Goal: Task Accomplishment & Management: Manage account settings

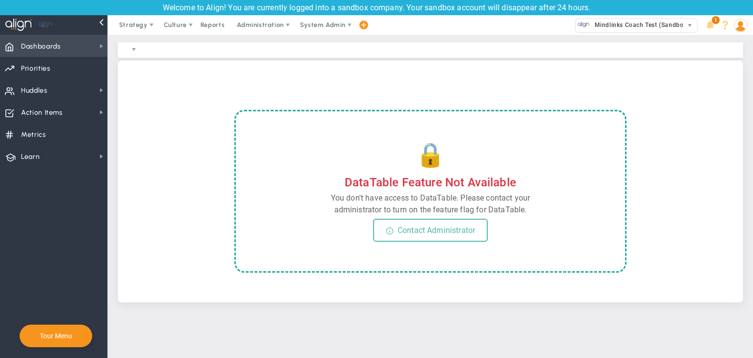
click at [71, 51] on span "Dashboards Dashboards" at bounding box center [53, 46] width 107 height 22
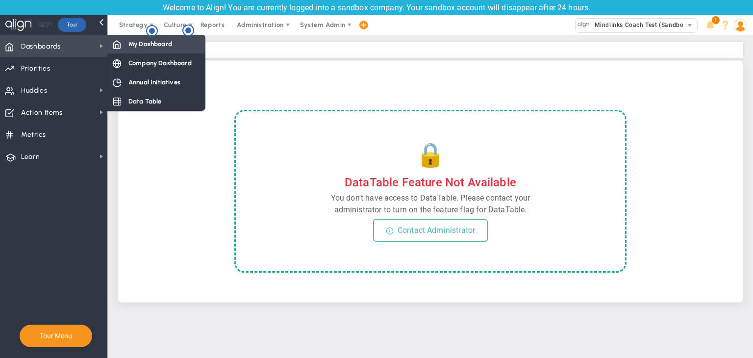
click at [122, 48] on div "My Dashboard" at bounding box center [156, 43] width 98 height 19
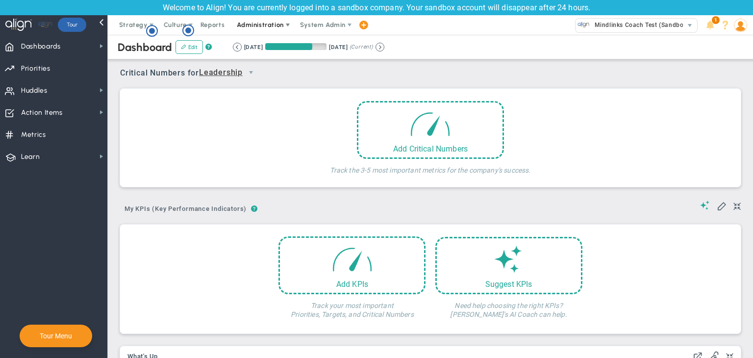
click at [257, 26] on span "Administration" at bounding box center [260, 24] width 47 height 7
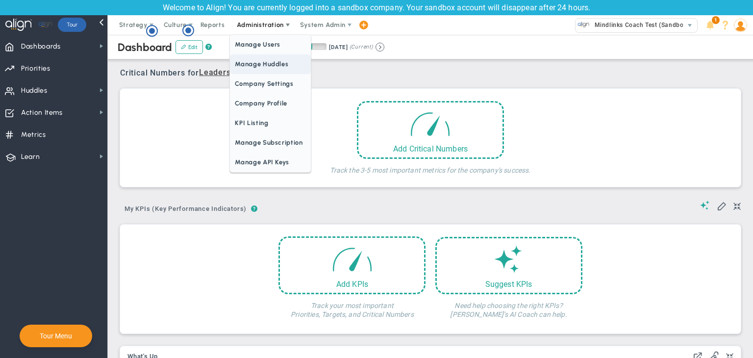
click at [259, 68] on span "Manage Huddles" at bounding box center [270, 64] width 80 height 20
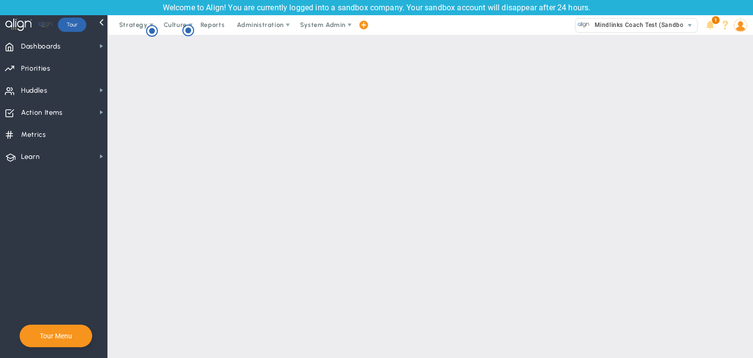
checkbox input "true"
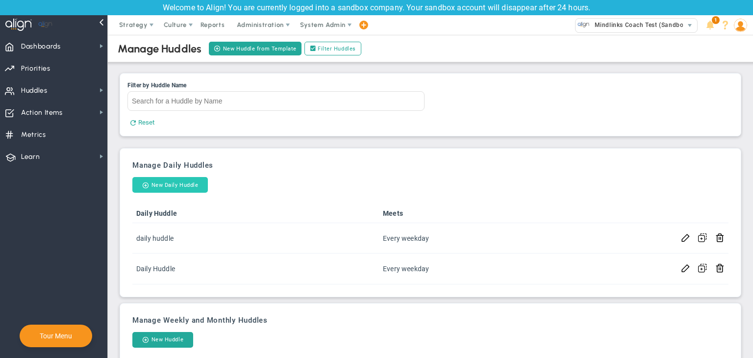
click at [184, 186] on button "New Daily Huddle" at bounding box center [169, 185] width 75 height 16
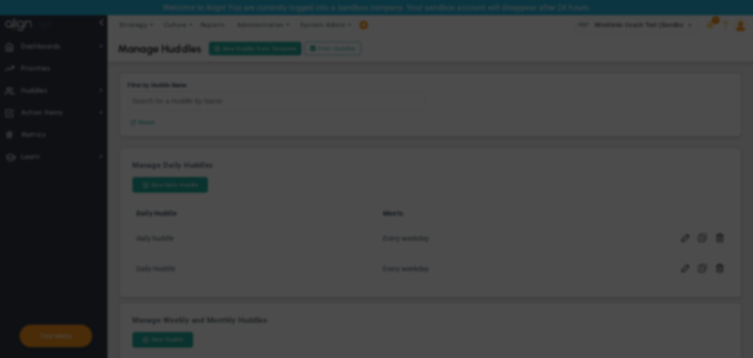
checkbox input "false"
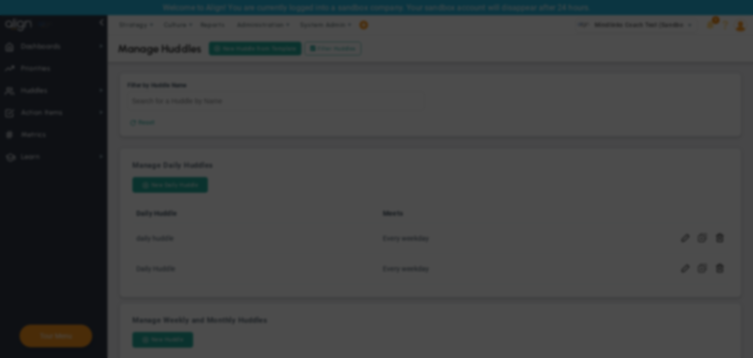
checkbox input "false"
checkbox input "true"
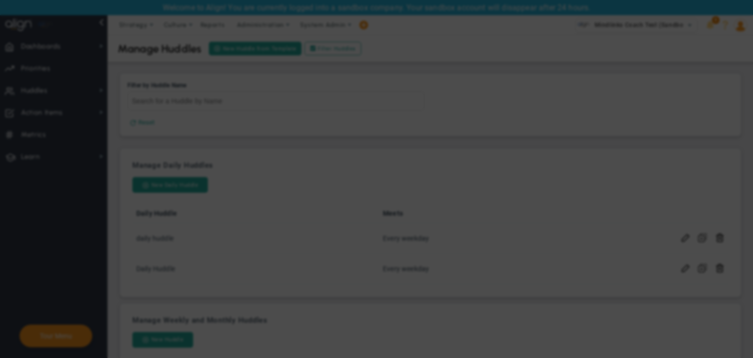
checkbox input "true"
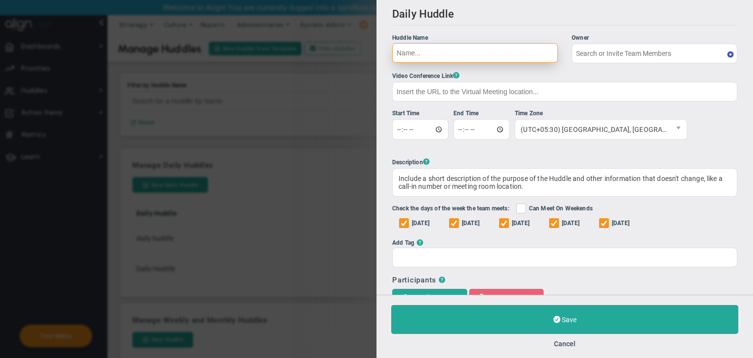
click at [507, 61] on input "Huddle Name Owner The Huddle Owner must be a member of the Huddle" at bounding box center [475, 53] width 166 height 20
type input "[PERSON_NAME]"
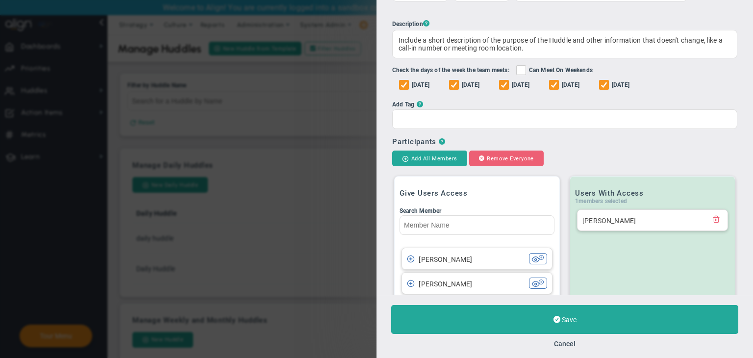
scroll to position [196, 0]
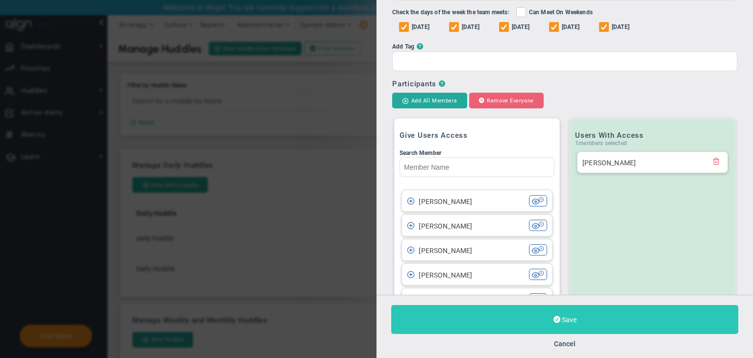
type input "Test 08/09"
click at [584, 314] on button "Save" at bounding box center [564, 319] width 347 height 29
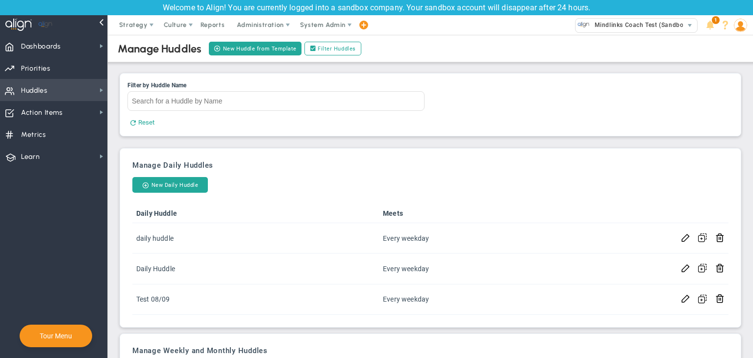
click at [63, 93] on span "Huddles Huddles" at bounding box center [53, 90] width 107 height 22
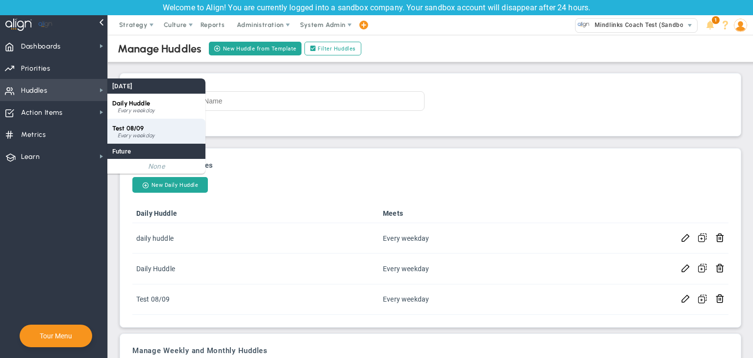
click at [160, 140] on div "Test 08/09 Every weekday" at bounding box center [156, 131] width 98 height 25
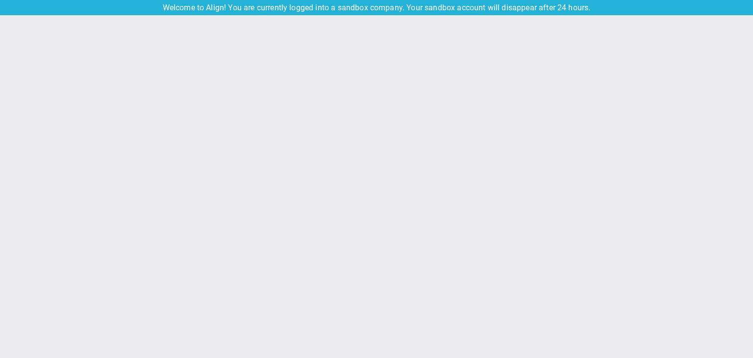
type input "[DATE]"
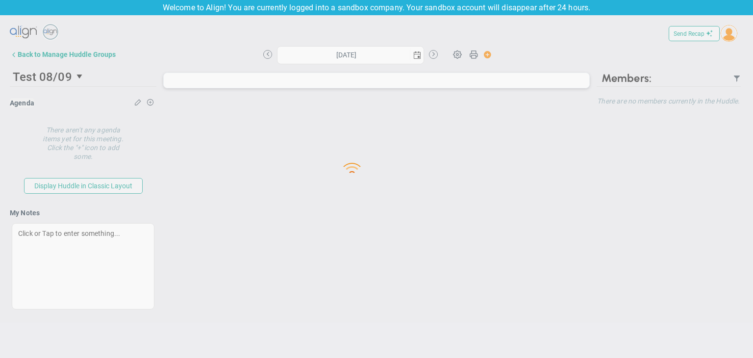
type input "[DATE]"
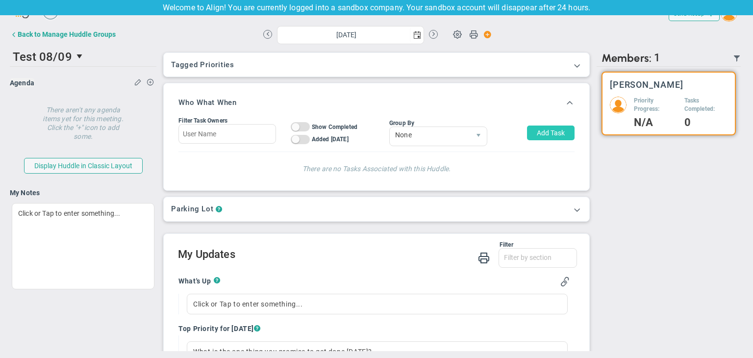
click at [531, 132] on button "Add Task" at bounding box center [551, 132] width 48 height 15
type input "[PERSON_NAME]"
type input "[DATE]"
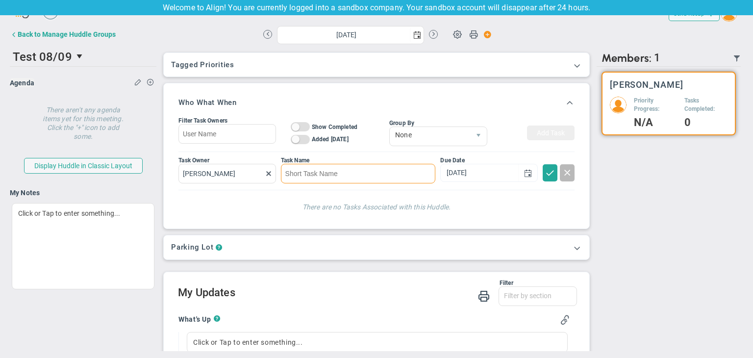
type input "t"
type input "Testing on the link functionality"
click at [493, 210] on h4 "There are no Tasks Associated with this Huddle." at bounding box center [376, 205] width 376 height 11
click at [545, 170] on span at bounding box center [550, 172] width 10 height 10
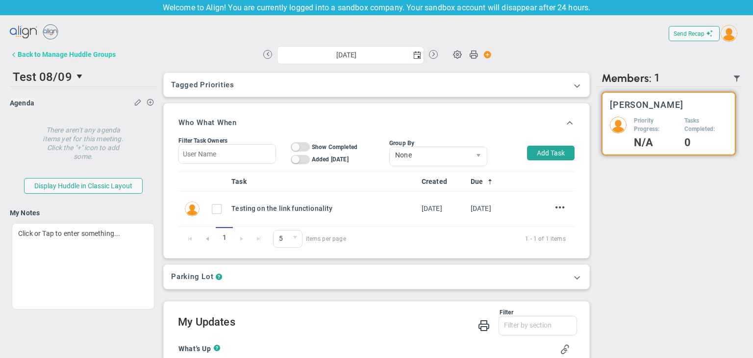
click at [64, 61] on button "Back to Manage Huddle Groups" at bounding box center [63, 55] width 106 height 20
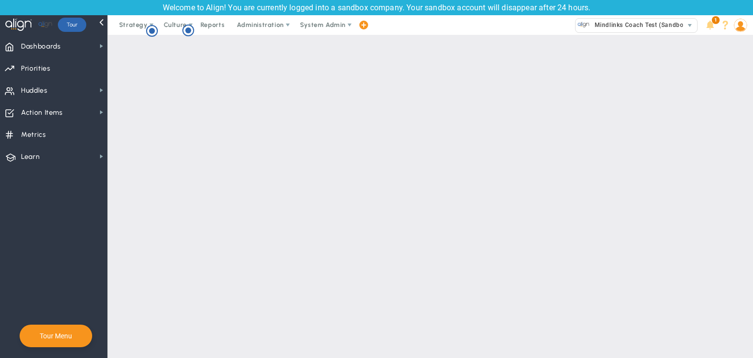
checkbox input "true"
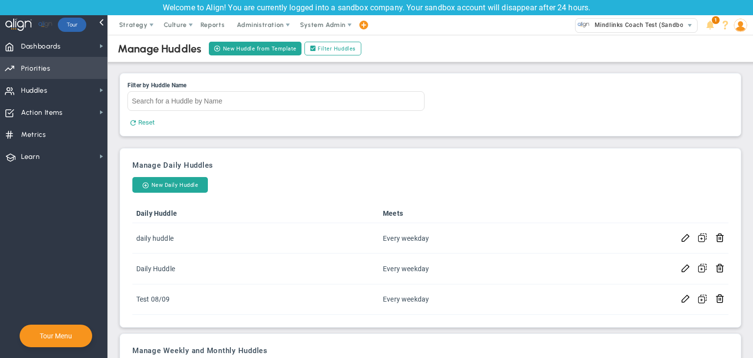
click at [67, 72] on span "Priorities OKR Tree Priorities OKRs" at bounding box center [53, 68] width 107 height 22
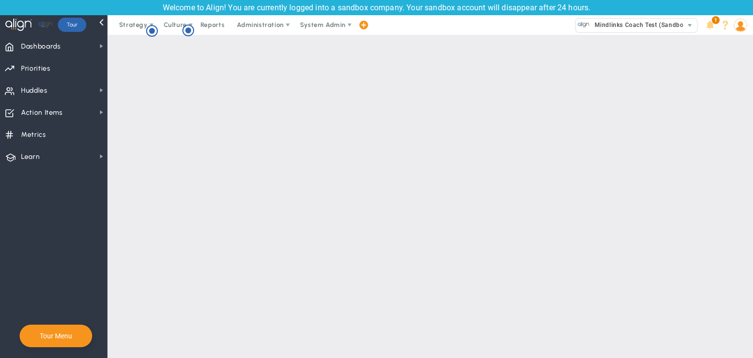
checkbox input "false"
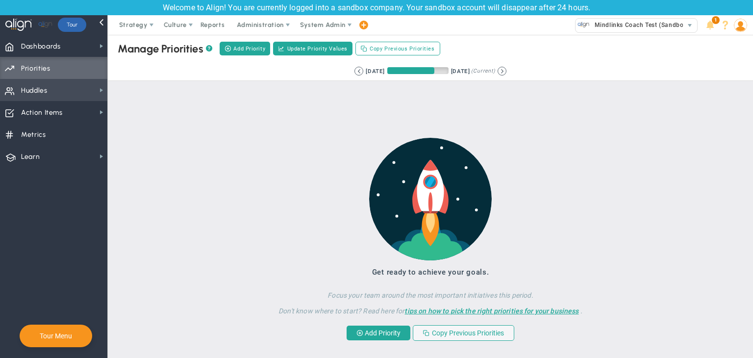
click at [76, 98] on span "Huddles Huddles" at bounding box center [53, 90] width 107 height 22
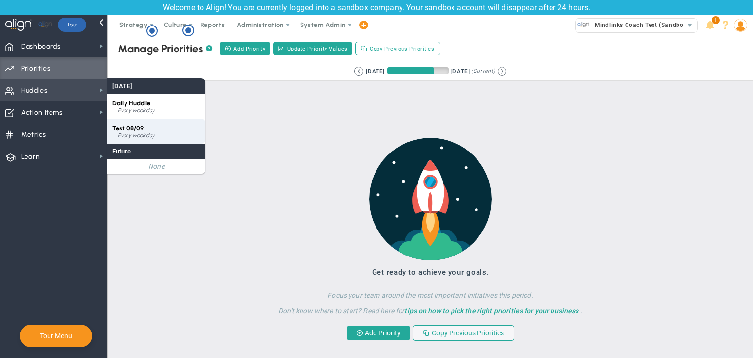
click at [131, 125] on span "Test 08/09" at bounding box center [128, 128] width 32 height 7
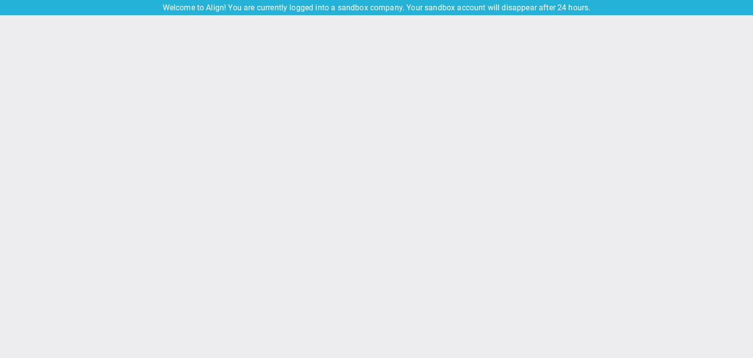
type input "[DATE]"
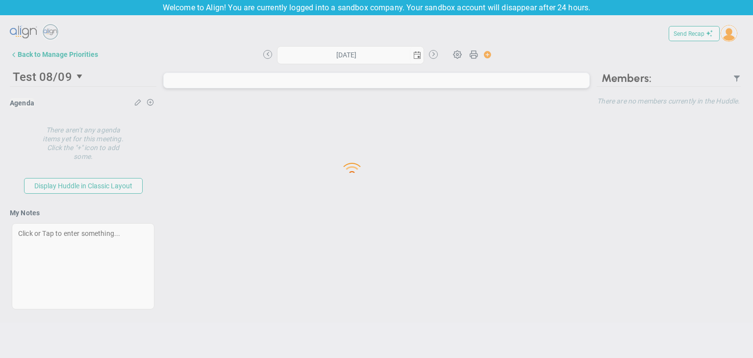
type input "[DATE]"
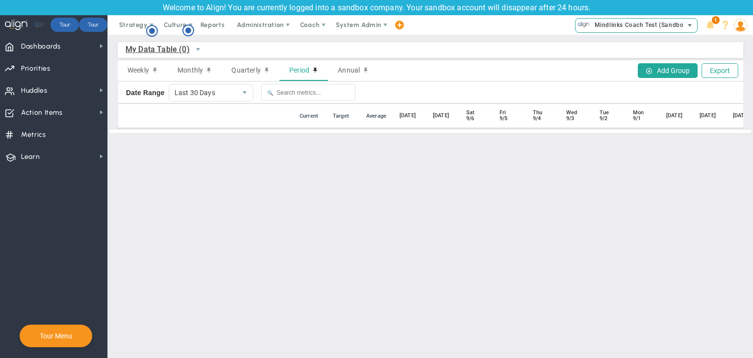
click at [637, 28] on span "Mindlinks Coach Test (Sandbox)" at bounding box center [640, 25] width 100 height 13
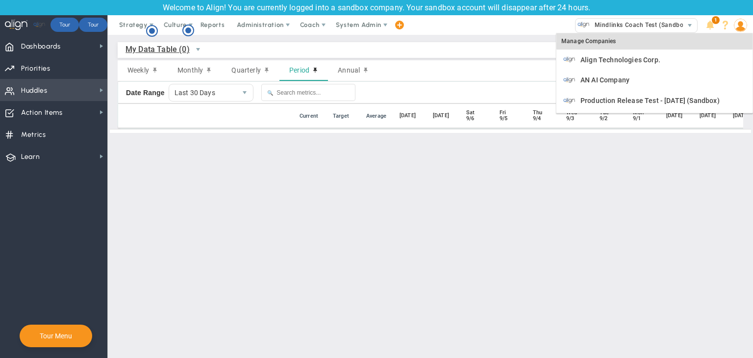
click at [27, 82] on span "Huddles" at bounding box center [34, 90] width 26 height 21
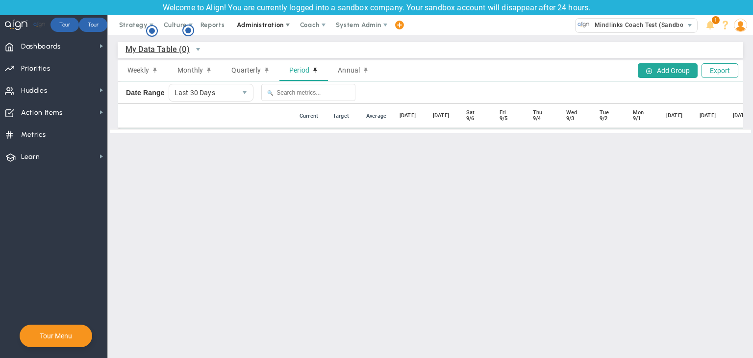
click at [253, 26] on span "Administration" at bounding box center [260, 24] width 47 height 7
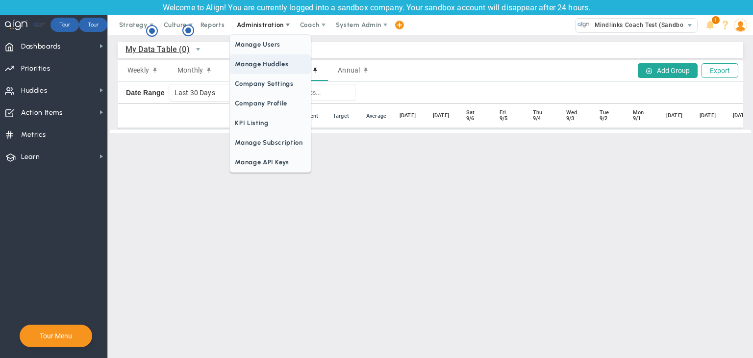
click at [266, 61] on span "Manage Huddles" at bounding box center [270, 64] width 80 height 20
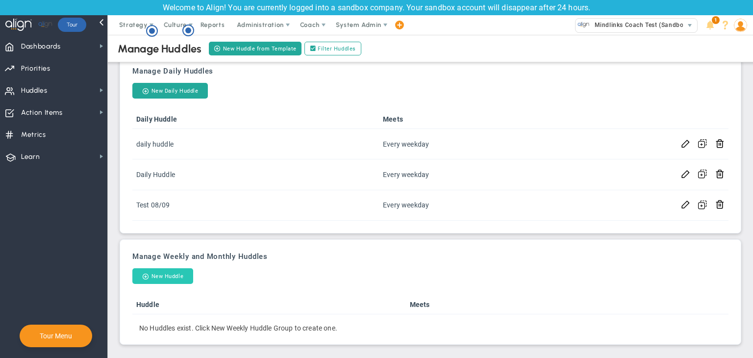
click at [182, 273] on button "New Huddle" at bounding box center [162, 276] width 61 height 16
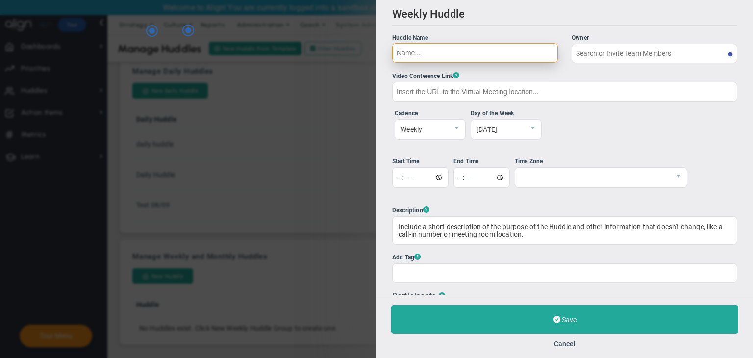
type input "[PERSON_NAME]"
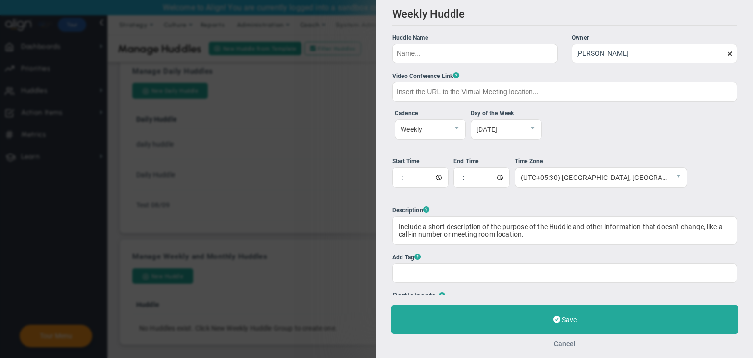
click at [568, 342] on button "Cancel" at bounding box center [565, 344] width 22 height 8
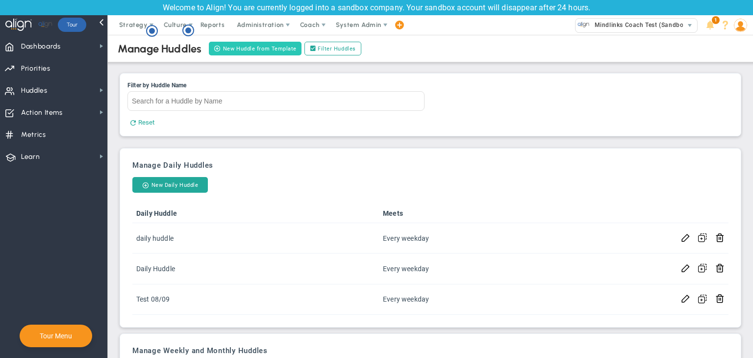
click at [250, 47] on button "New Huddle from Template" at bounding box center [255, 49] width 93 height 14
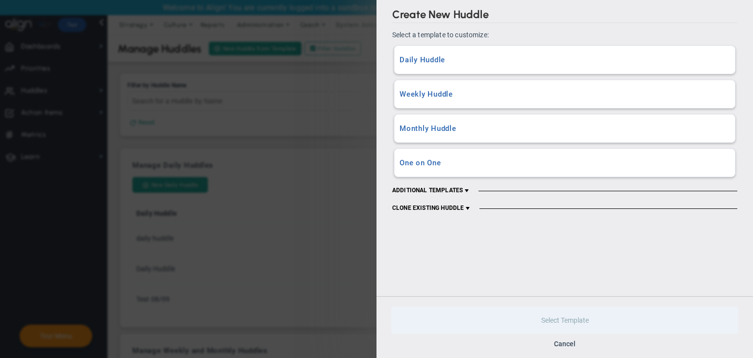
click at [445, 99] on div "Weekly Huddle A Weekly Huddle with all content and data sections included." at bounding box center [565, 93] width 340 height 27
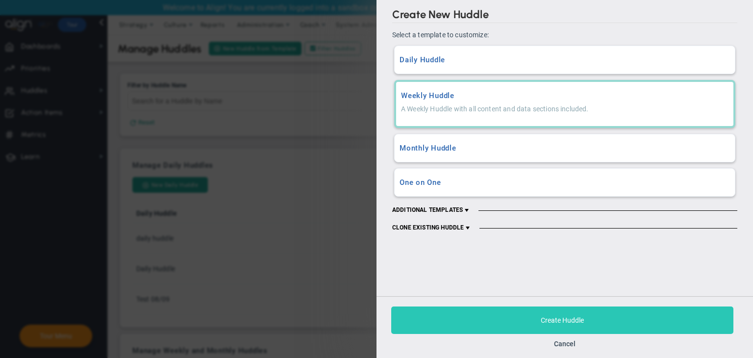
click at [566, 317] on span "Create Huddle" at bounding box center [562, 320] width 43 height 8
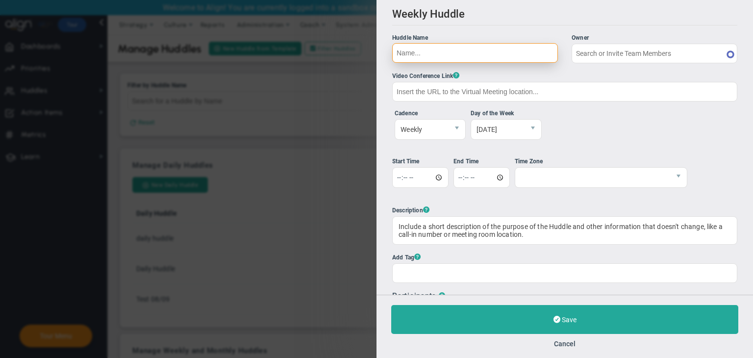
type input "[PERSON_NAME]"
click at [453, 47] on input "Huddle Name Owner Sudhir Dakshinamurthy The Huddle Owner must be a member of th…" at bounding box center [475, 53] width 166 height 20
type input "R"
type input "Test Huddle 08/09"
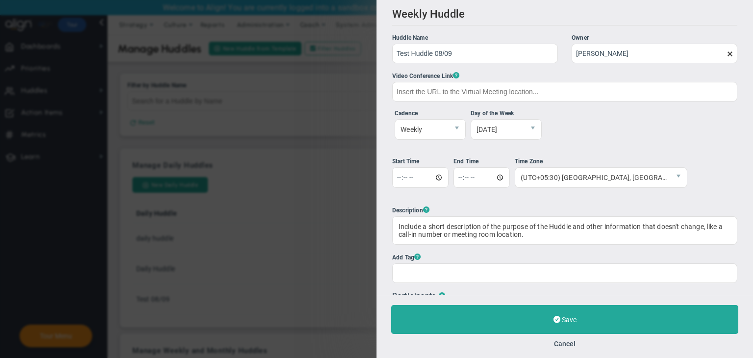
click at [615, 134] on ul "Cadence Weekly Weekly Reference Date Week Number Not Set 0 Monday 1 0 0" at bounding box center [564, 129] width 345 height 41
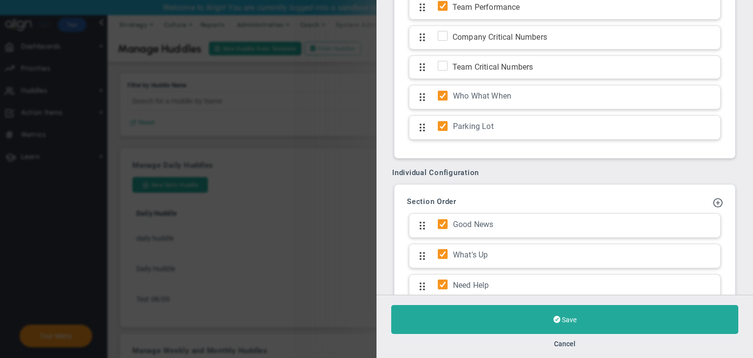
scroll to position [588, 0]
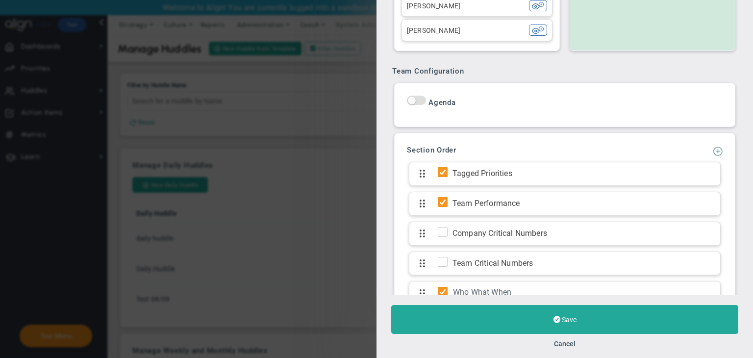
click at [713, 153] on span at bounding box center [718, 151] width 10 height 10
click at [667, 181] on span "Add KPI Section" at bounding box center [688, 183] width 50 height 8
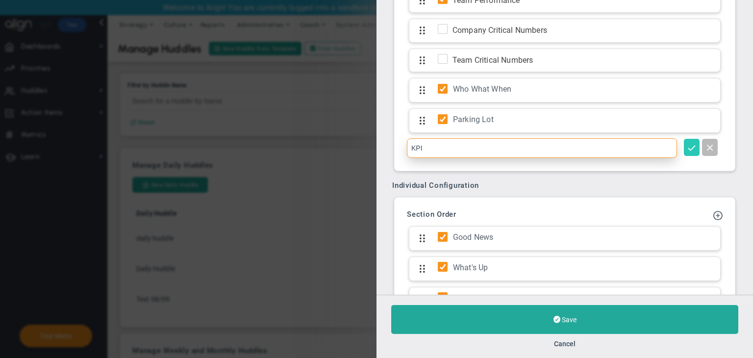
type input "KPI"
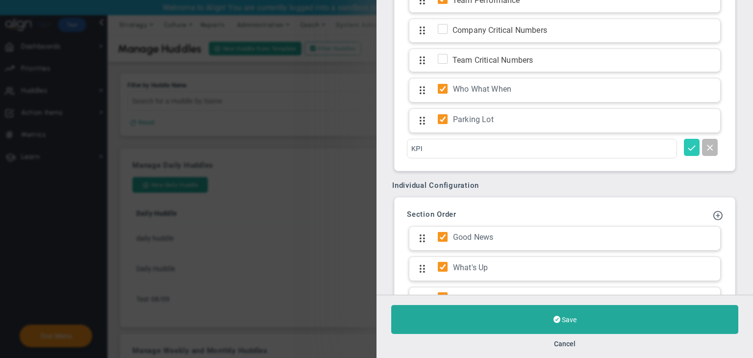
click at [684, 151] on button at bounding box center [692, 147] width 16 height 17
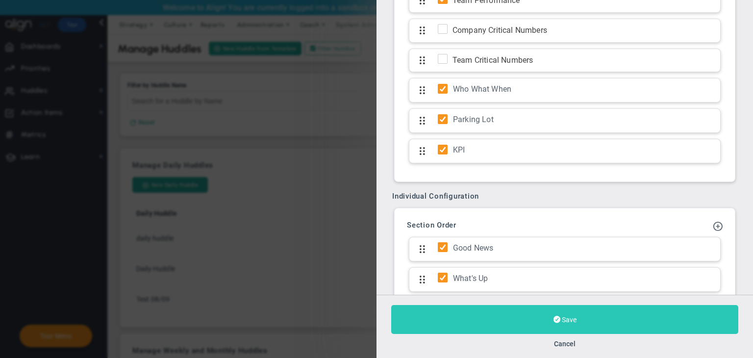
click at [580, 322] on button "Save" at bounding box center [564, 319] width 347 height 29
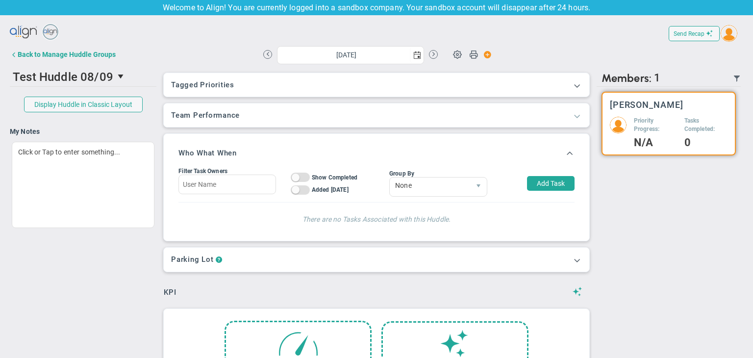
click at [572, 118] on span at bounding box center [577, 116] width 10 height 10
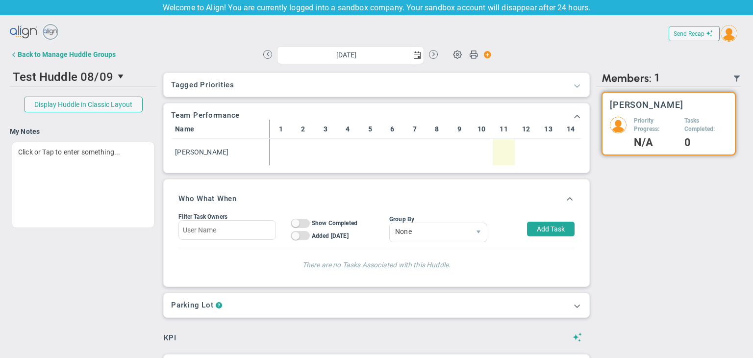
click at [572, 83] on span at bounding box center [577, 85] width 10 height 10
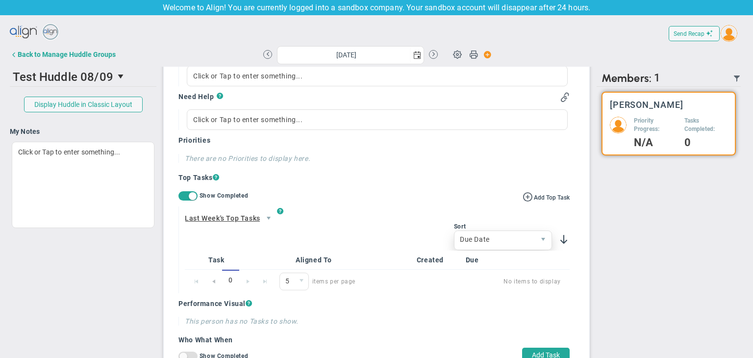
scroll to position [571, 0]
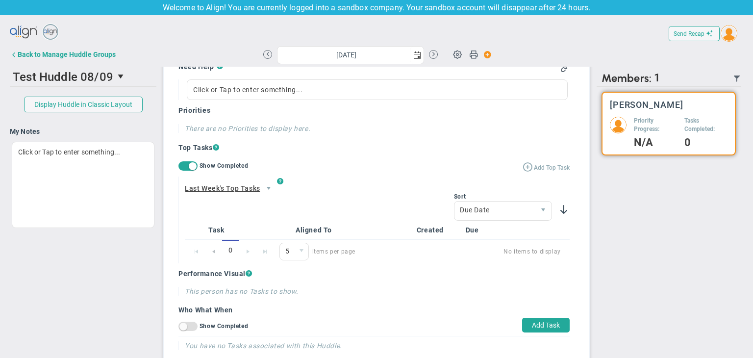
click at [534, 165] on span "Add Top Task" at bounding box center [552, 167] width 36 height 7
type input "[DATE]"
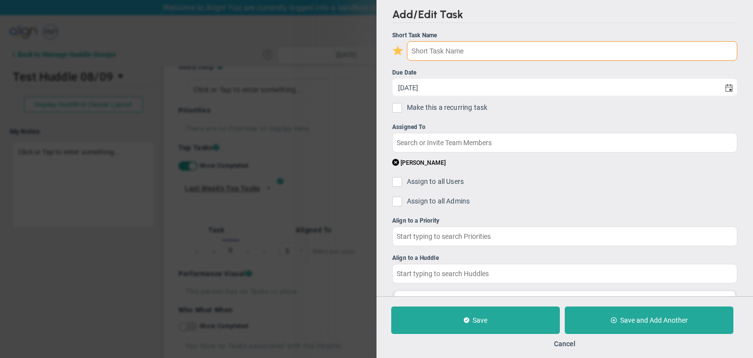
click at [447, 50] on input "text" at bounding box center [572, 51] width 330 height 20
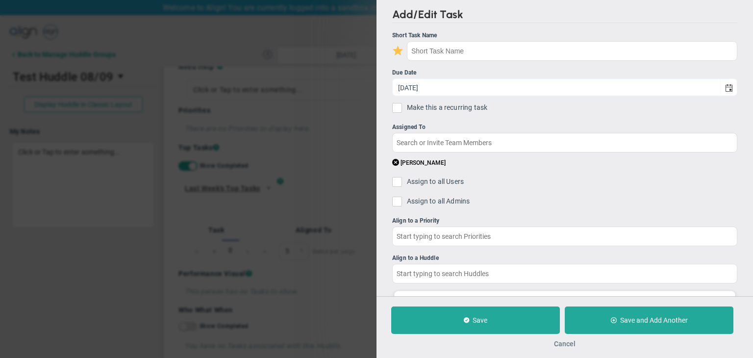
click at [561, 344] on button "Cancel" at bounding box center [565, 344] width 22 height 8
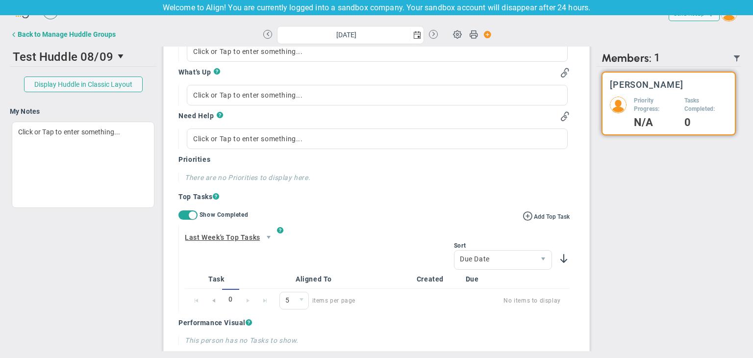
scroll to position [571, 0]
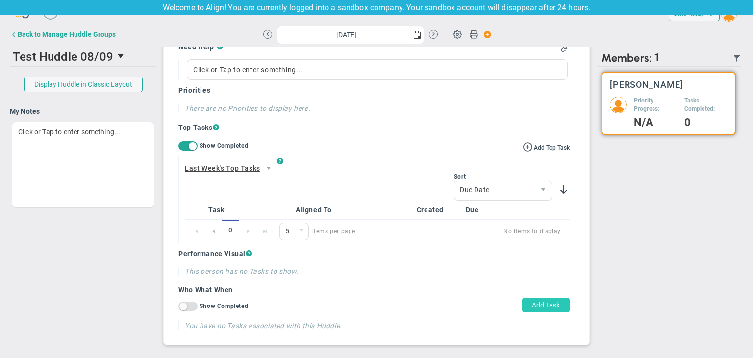
click at [534, 302] on button "Add Task" at bounding box center [546, 305] width 48 height 15
type input "[DATE]"
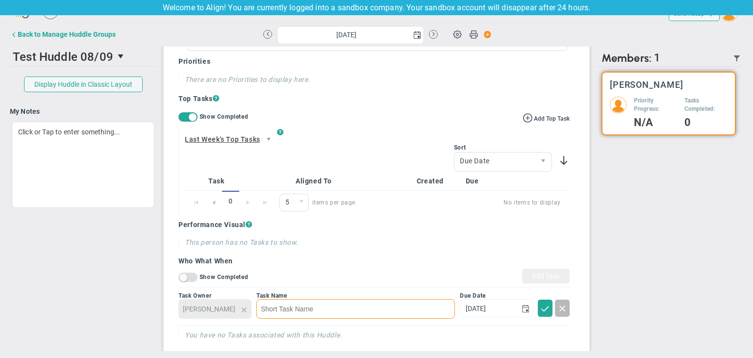
scroll to position [609, 0]
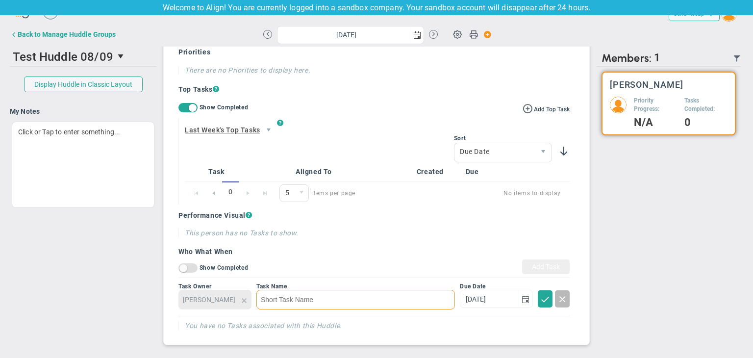
click at [337, 295] on input at bounding box center [355, 300] width 199 height 20
click at [263, 300] on input "product test" at bounding box center [355, 300] width 199 height 20
type input "Product test"
click at [540, 302] on span at bounding box center [545, 299] width 10 height 10
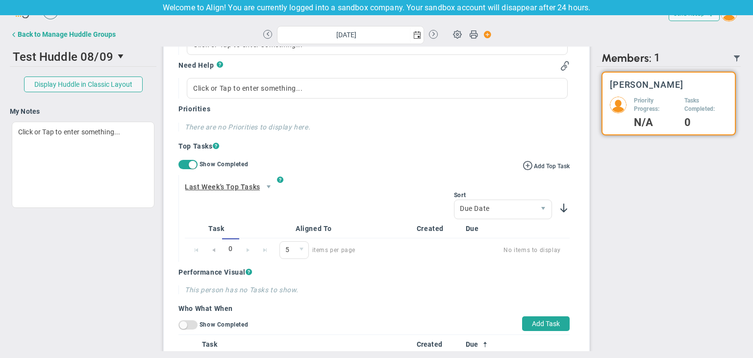
scroll to position [527, 0]
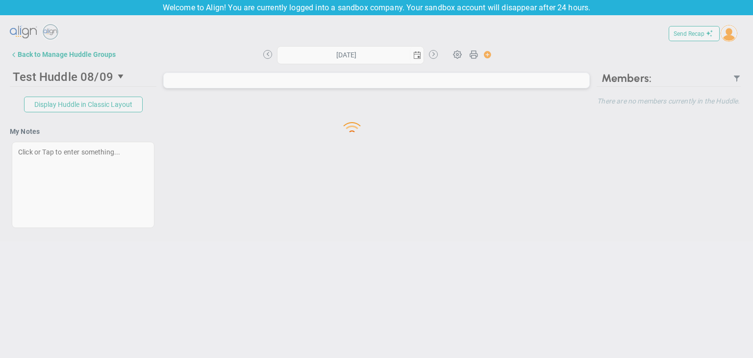
type input "[DATE]"
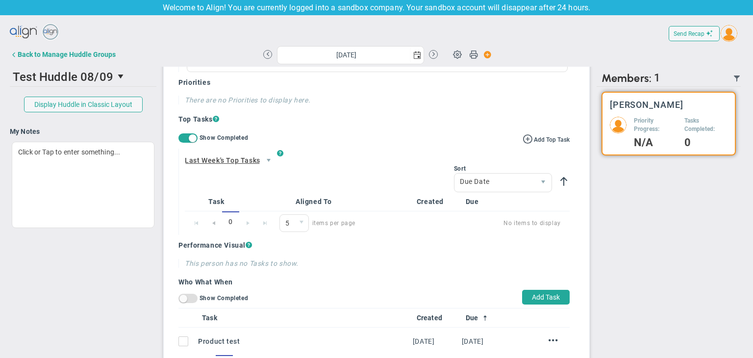
scroll to position [602, 0]
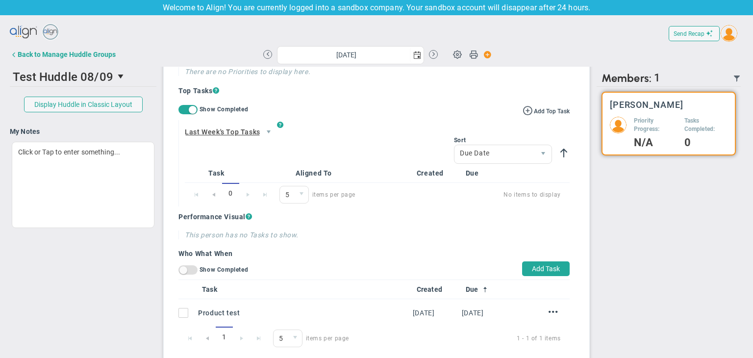
drag, startPoint x: 36, startPoint y: 55, endPoint x: 41, endPoint y: 57, distance: 5.6
click at [36, 55] on div "Back to Manage Huddle Groups" at bounding box center [67, 54] width 98 height 8
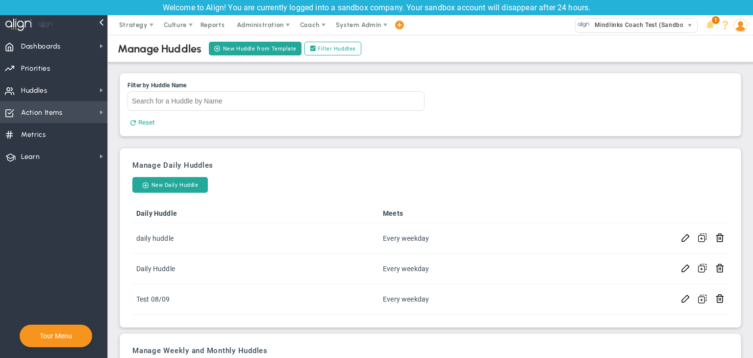
click at [60, 114] on span "Action Items" at bounding box center [42, 112] width 42 height 21
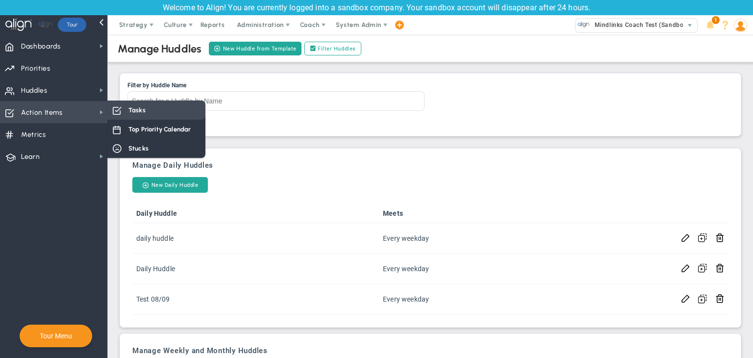
click at [154, 119] on div "Tasks" at bounding box center [156, 109] width 98 height 19
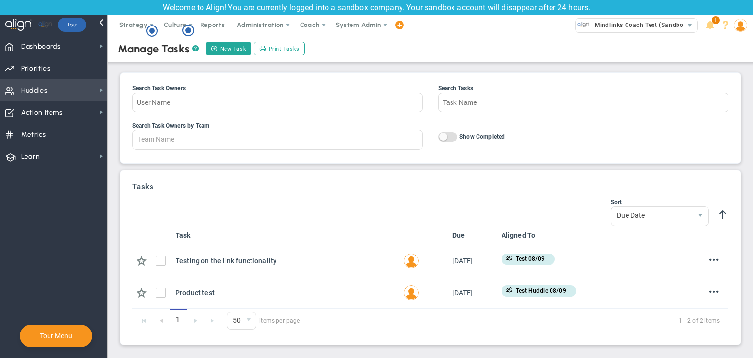
click at [46, 95] on span "Huddles" at bounding box center [34, 90] width 26 height 21
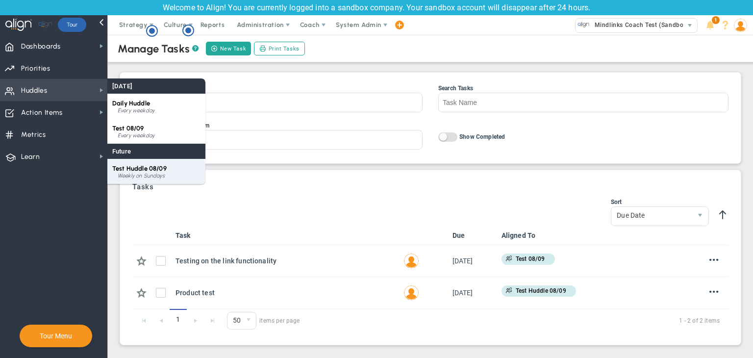
drag, startPoint x: 158, startPoint y: 166, endPoint x: 153, endPoint y: 166, distance: 4.9
click at [158, 166] on span "Test Huddle 08/09" at bounding box center [139, 168] width 54 height 7
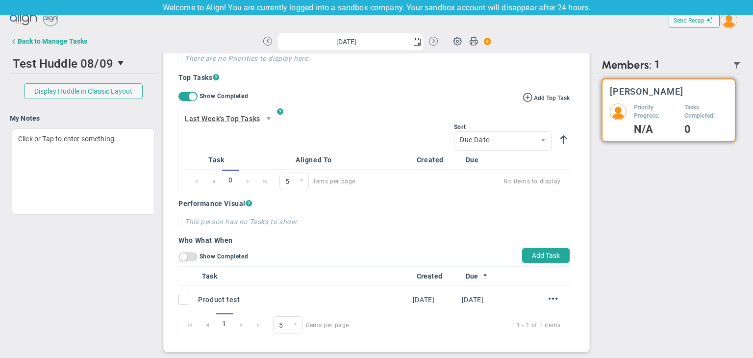
scroll to position [20, 0]
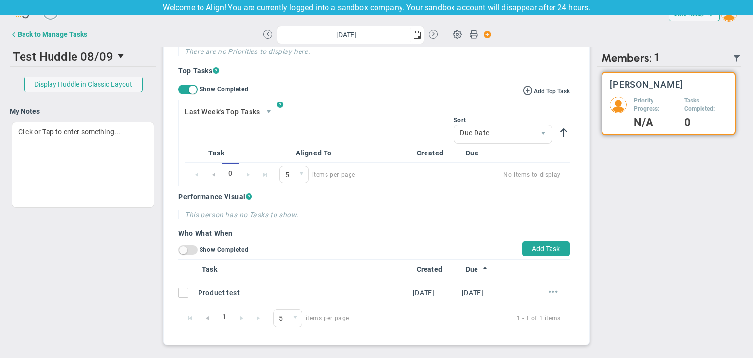
click at [549, 289] on span at bounding box center [553, 291] width 9 height 9
click at [520, 302] on li "Edit" at bounding box center [537, 306] width 39 height 12
type input "[DATE]"
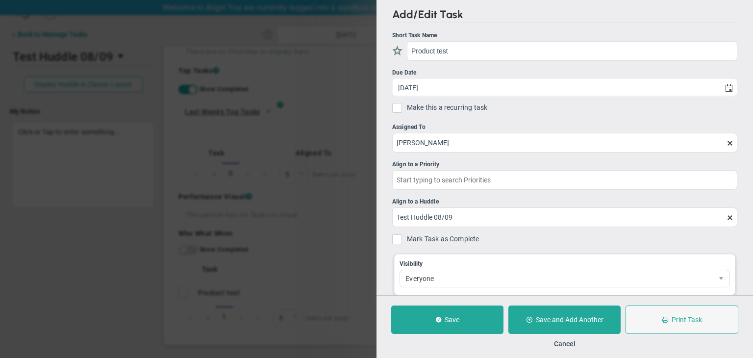
click at [433, 49] on input "Product test" at bounding box center [572, 51] width 330 height 20
click at [436, 49] on input "Product test" at bounding box center [572, 51] width 330 height 20
click at [434, 50] on input "Product test" at bounding box center [572, 51] width 330 height 20
type input "Production test"
click at [438, 61] on ul "Short Task Name Production test Due Date [DATE] Make this a recurring task You …" at bounding box center [564, 182] width 345 height 302
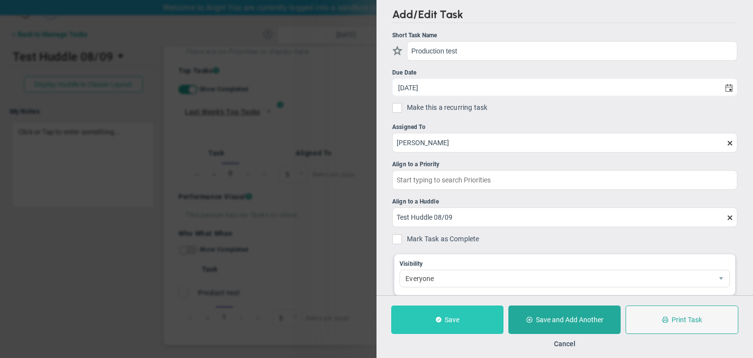
click at [485, 323] on button "Save" at bounding box center [447, 319] width 112 height 28
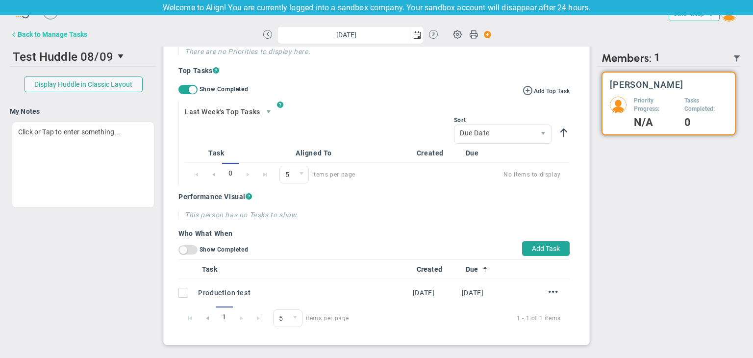
click at [51, 27] on button "Back to Manage Tasks" at bounding box center [48, 35] width 77 height 20
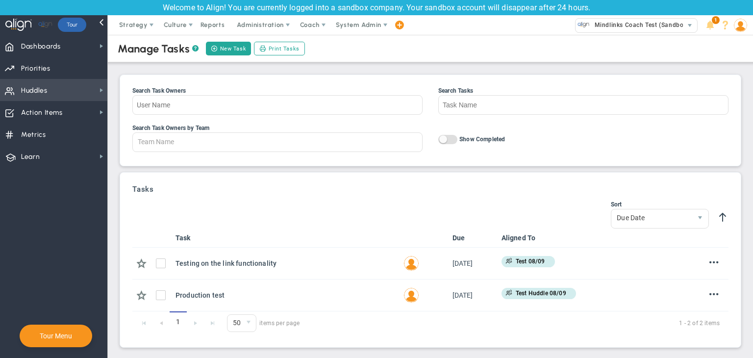
click at [63, 91] on span "Huddles Huddles" at bounding box center [53, 90] width 107 height 22
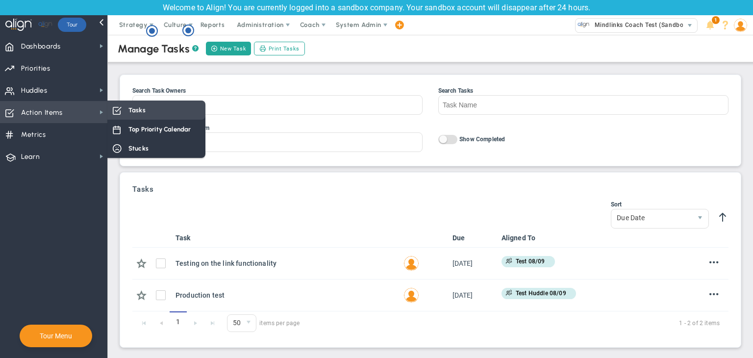
click at [123, 114] on div "Tasks" at bounding box center [156, 109] width 98 height 19
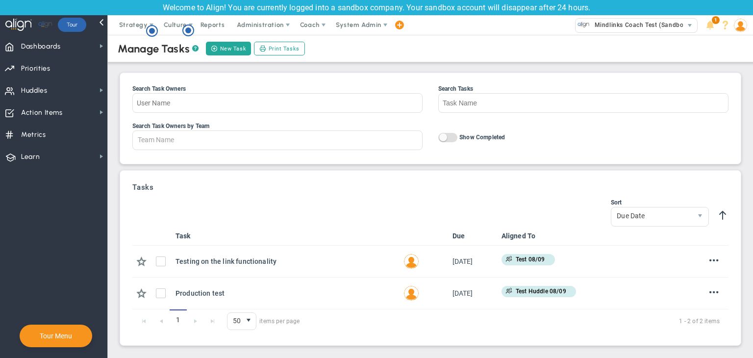
scroll to position [2, 0]
click at [51, 89] on span "Huddles Huddles" at bounding box center [53, 90] width 107 height 22
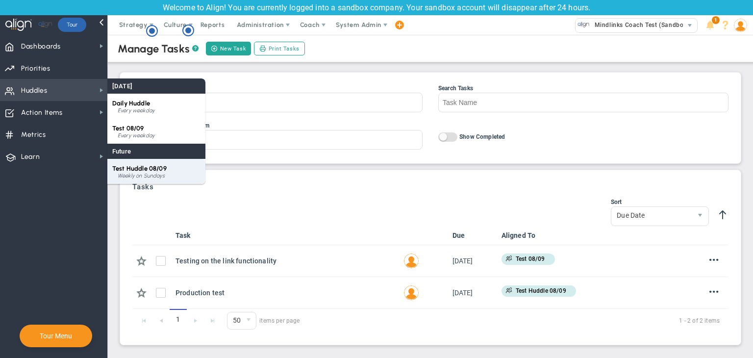
drag, startPoint x: 145, startPoint y: 163, endPoint x: 163, endPoint y: 157, distance: 19.5
click at [144, 163] on div "Test Huddle 08/09 Weekly on Sundays" at bounding box center [156, 171] width 98 height 25
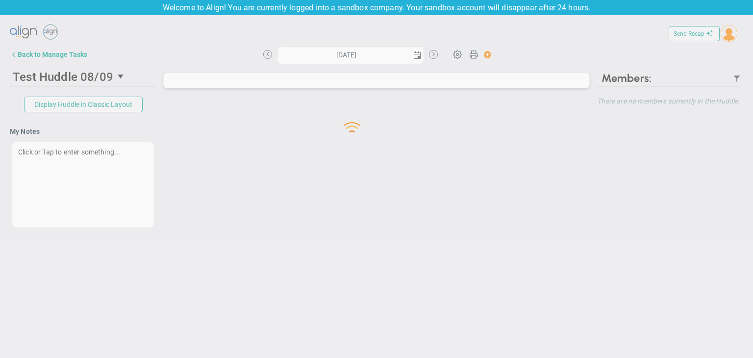
type input "[DATE]"
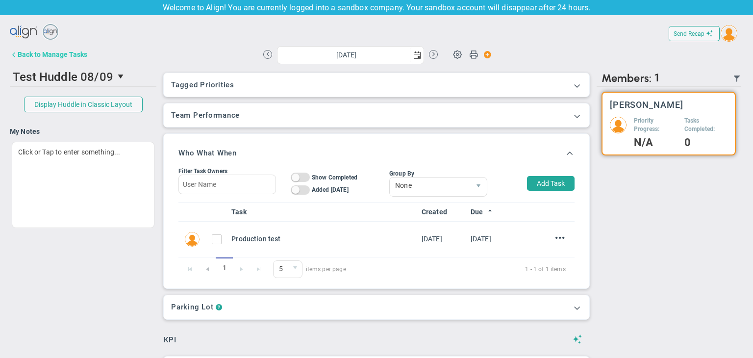
click at [18, 55] on div "Back to Manage Tasks" at bounding box center [53, 54] width 70 height 8
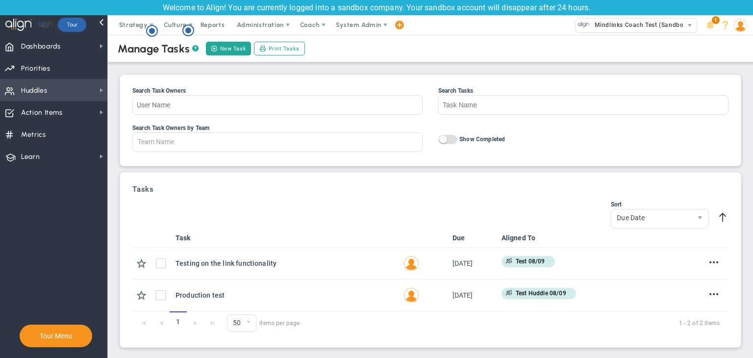
click at [63, 86] on span "Huddles Huddles" at bounding box center [53, 90] width 107 height 22
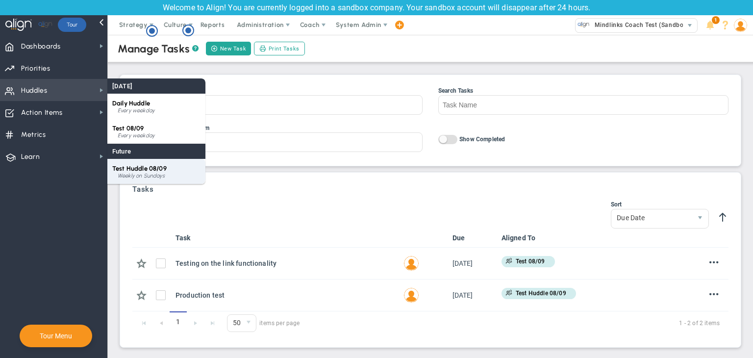
click at [157, 167] on span "Test Huddle 08/09" at bounding box center [139, 168] width 54 height 7
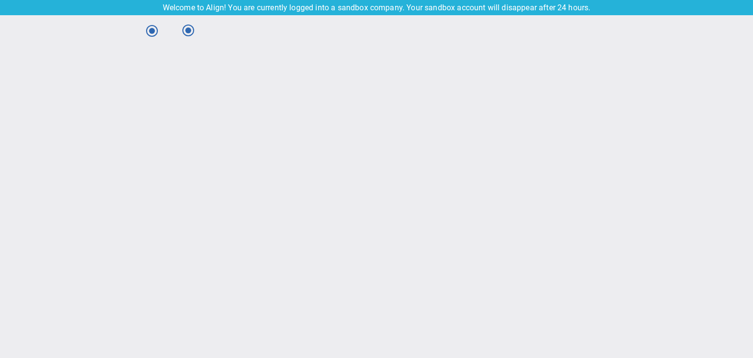
type input "[DATE]"
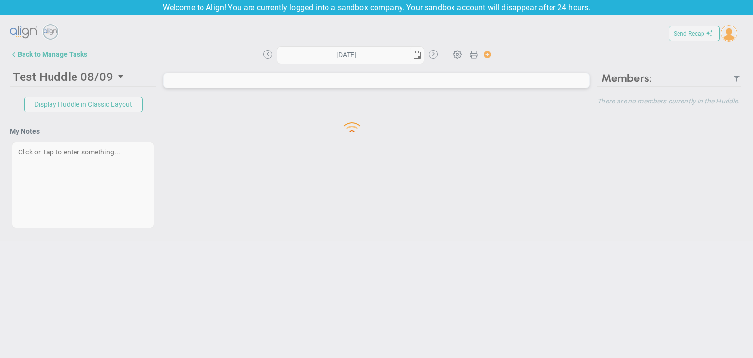
type input "[DATE]"
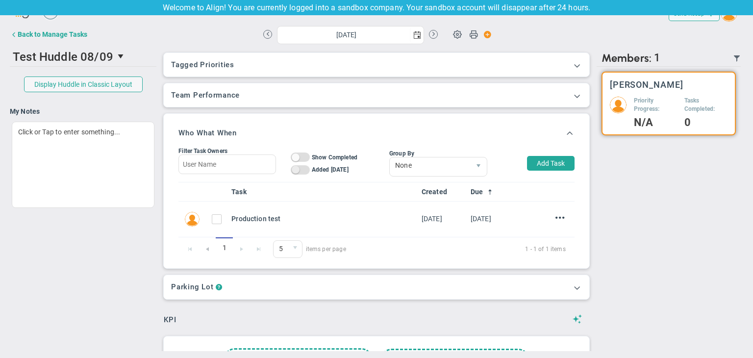
click at [299, 173] on span "On Off" at bounding box center [300, 169] width 19 height 9
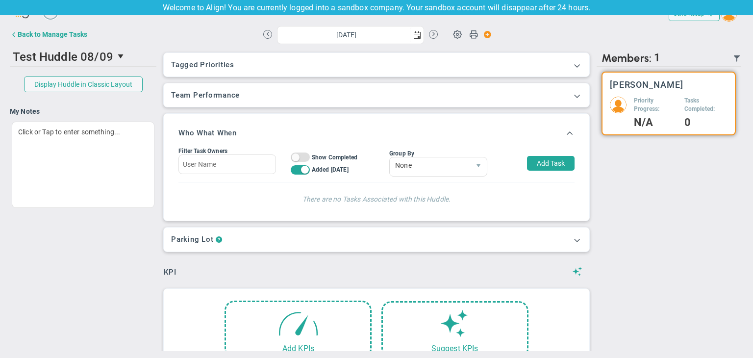
click at [299, 173] on span "On Off" at bounding box center [300, 169] width 19 height 9
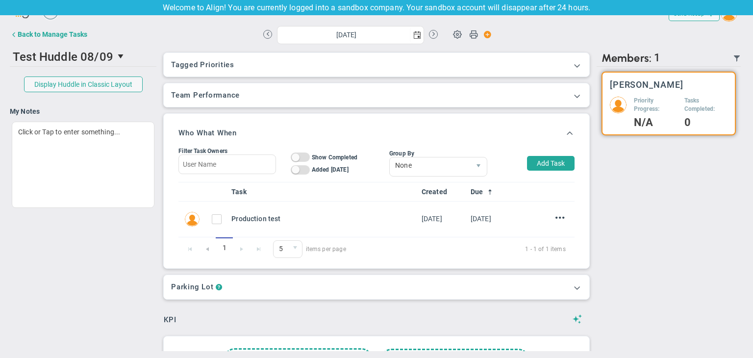
click at [516, 185] on th at bounding box center [526, 191] width 20 height 19
